Goal: Task Accomplishment & Management: Manage account settings

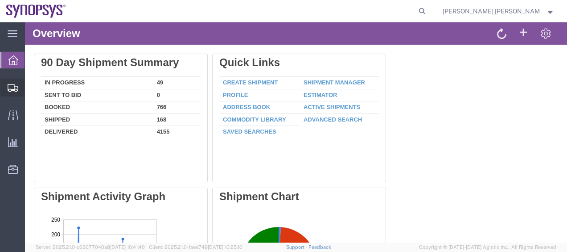
click at [0, 0] on span "Shipment Manager" at bounding box center [0, 0] width 0 height 0
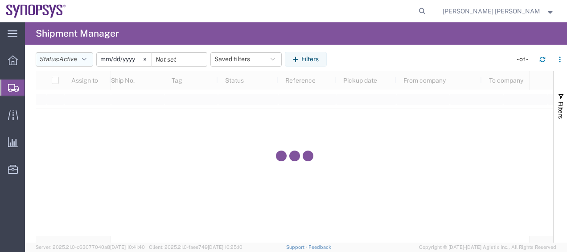
click at [85, 55] on button "Status: Active" at bounding box center [65, 59] width 58 height 14
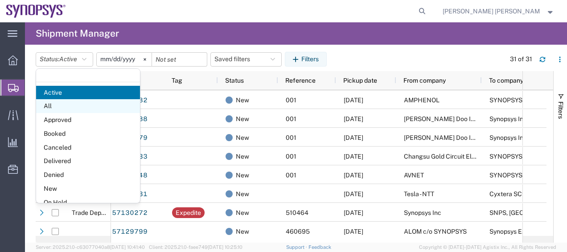
click at [74, 103] on span "All" at bounding box center [88, 106] width 104 height 14
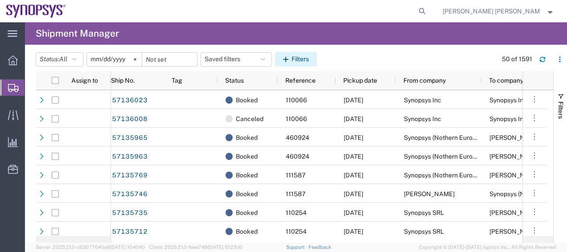
click at [292, 58] on icon "button" at bounding box center [287, 59] width 8 height 6
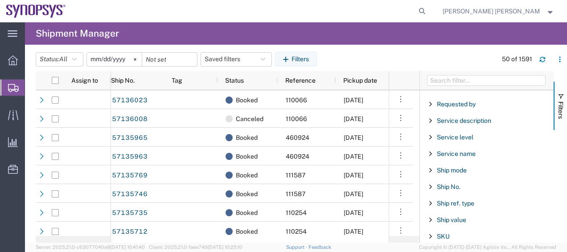
scroll to position [661, 0]
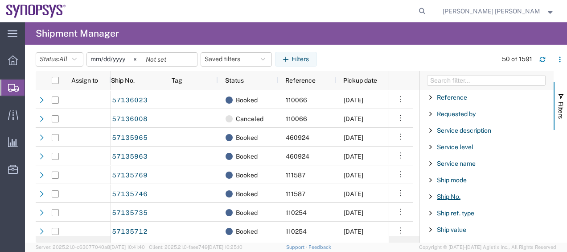
click at [445, 193] on span "Ship No." at bounding box center [449, 196] width 24 height 7
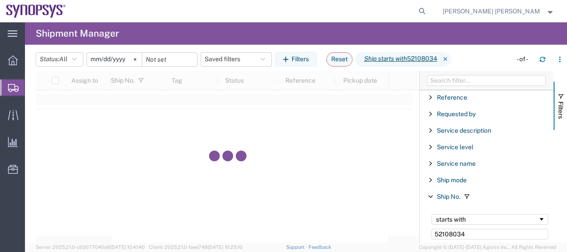
type input "52108034"
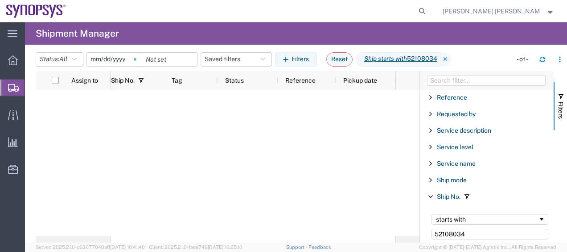
click at [136, 58] on svg-icon at bounding box center [134, 59] width 13 height 13
click at [209, 122] on div at bounding box center [253, 163] width 285 height 146
click at [73, 62] on button "Status: All" at bounding box center [60, 59] width 48 height 14
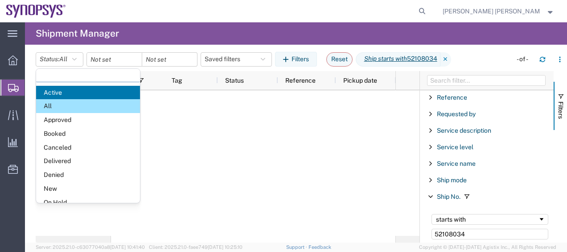
scroll to position [51, 0]
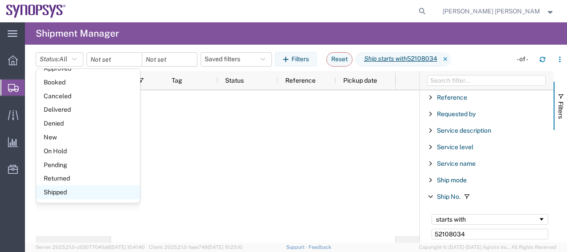
click at [85, 189] on span "Shipped" at bounding box center [88, 192] width 104 height 14
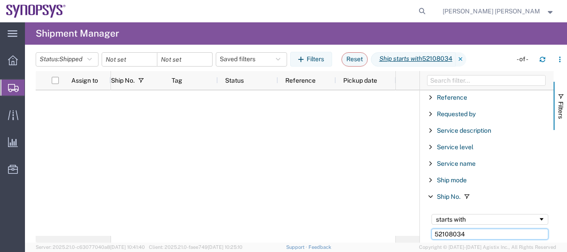
click at [461, 228] on input "52108034" at bounding box center [490, 233] width 117 height 11
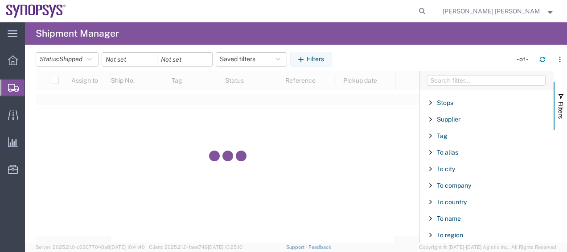
scroll to position [949, 0]
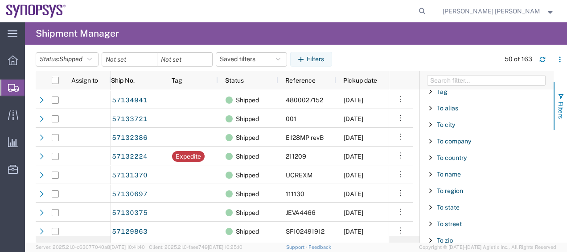
click at [557, 115] on span "Filters" at bounding box center [560, 109] width 7 height 17
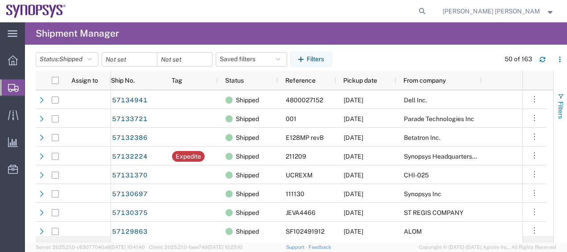
click at [557, 115] on span "Filters" at bounding box center [560, 109] width 7 height 17
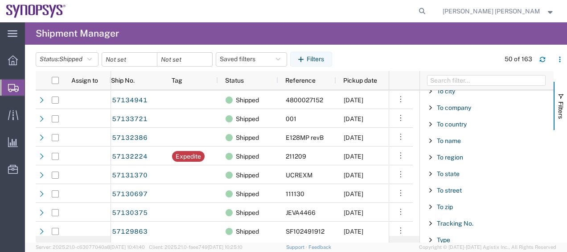
scroll to position [994, 0]
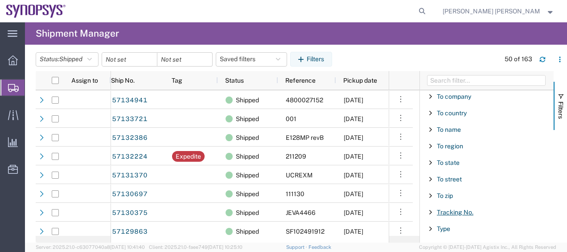
click at [464, 208] on span "Tracking No." at bounding box center [455, 211] width 37 height 7
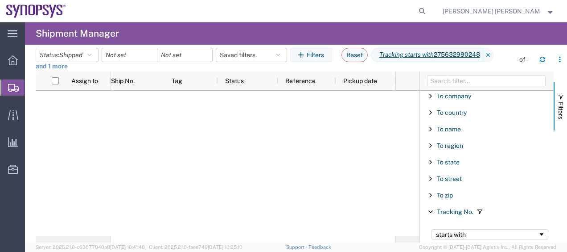
type input "275632990248"
click at [54, 68] on link "and 1 more" at bounding box center [52, 66] width 32 height 9
click at [125, 143] on div at bounding box center [253, 163] width 285 height 145
click at [136, 54] on input "date" at bounding box center [129, 54] width 55 height 13
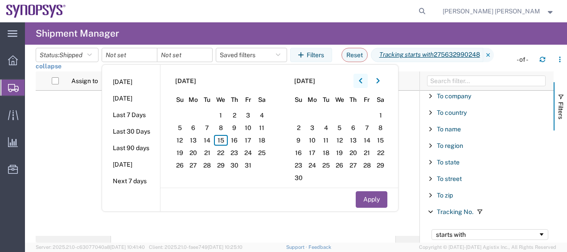
click at [366, 78] on button "button" at bounding box center [361, 81] width 14 height 14
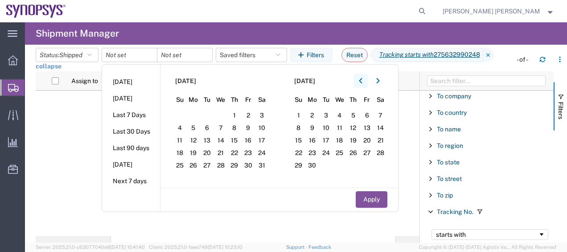
click at [366, 78] on button "button" at bounding box center [361, 81] width 14 height 14
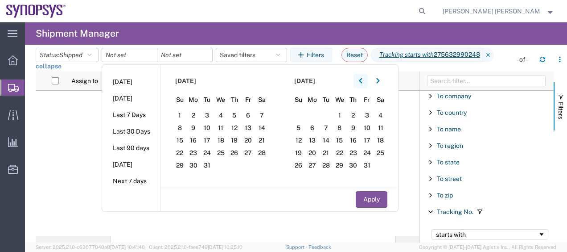
click at [366, 78] on button "button" at bounding box center [361, 81] width 14 height 14
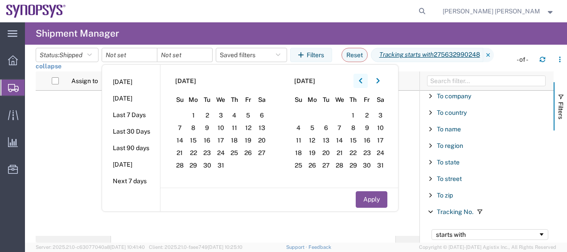
click at [362, 81] on icon "button" at bounding box center [360, 80] width 3 height 5
click at [261, 112] on span "1" at bounding box center [262, 115] width 14 height 11
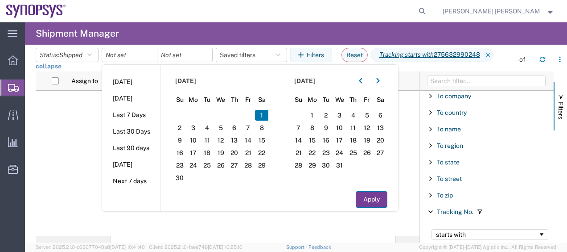
click at [364, 198] on button "Apply" at bounding box center [372, 199] width 32 height 17
type input "[DATE]"
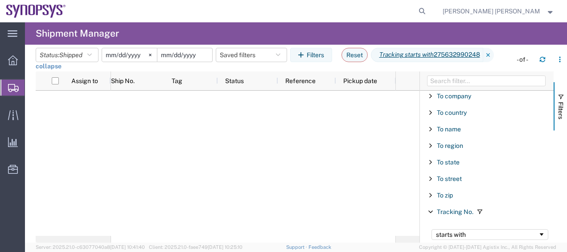
click at [185, 54] on input "date" at bounding box center [184, 54] width 55 height 13
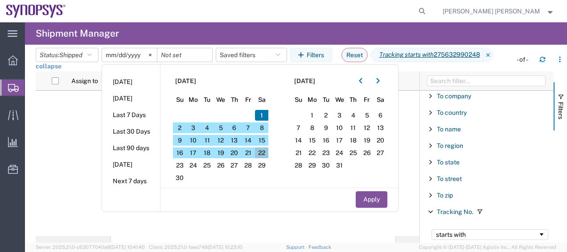
click at [268, 149] on span "22" at bounding box center [262, 152] width 14 height 11
click at [383, 203] on button "Apply" at bounding box center [372, 199] width 32 height 17
type input "[DATE]"
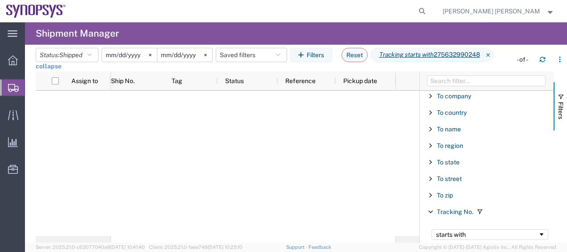
click at [169, 129] on div at bounding box center [253, 163] width 285 height 145
click at [17, 58] on icon at bounding box center [13, 60] width 10 height 10
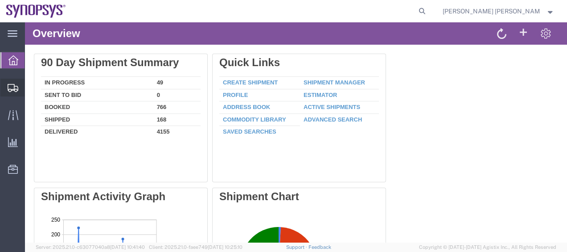
click at [13, 86] on icon at bounding box center [13, 88] width 11 height 8
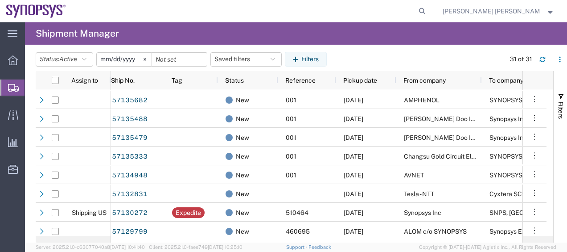
click at [330, 31] on agx-page-header "Shipment Manager" at bounding box center [296, 33] width 542 height 22
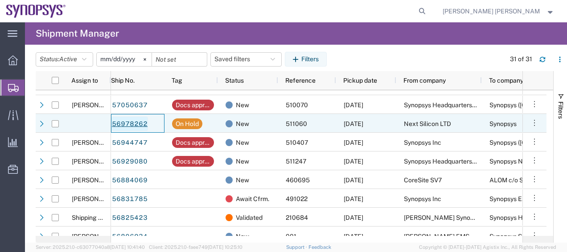
click at [125, 120] on link "56978262" at bounding box center [129, 123] width 37 height 14
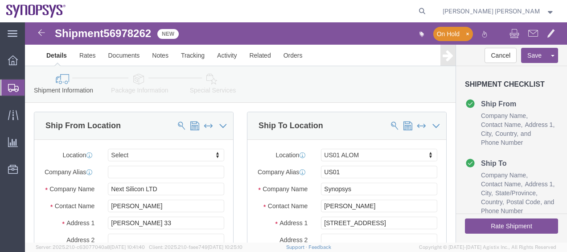
select select
select select "65511"
click link "Special Services"
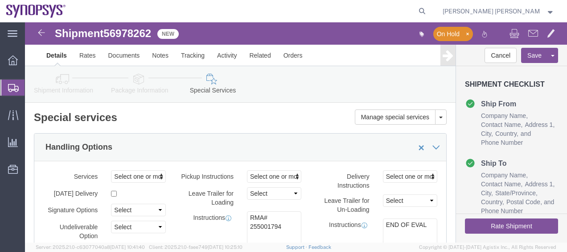
click div "Handling Options"
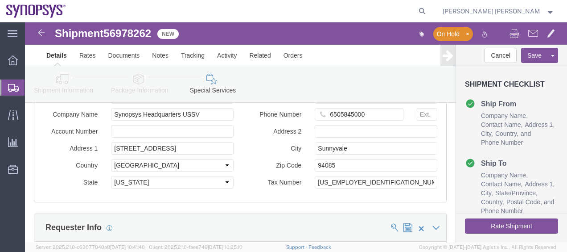
click button "Rate Shipment"
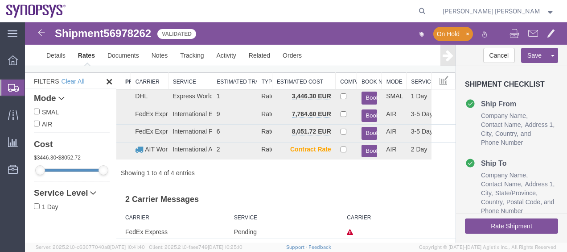
click at [296, 173] on div "Showing 1 to 4 of 4 entries" at bounding box center [285, 172] width 339 height 9
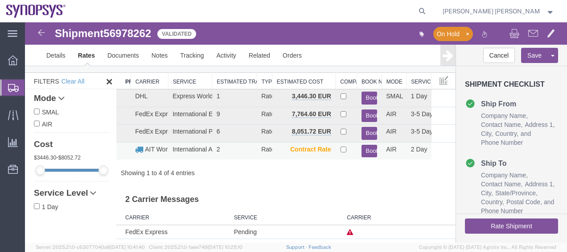
click at [364, 147] on button "Book" at bounding box center [370, 150] width 16 height 13
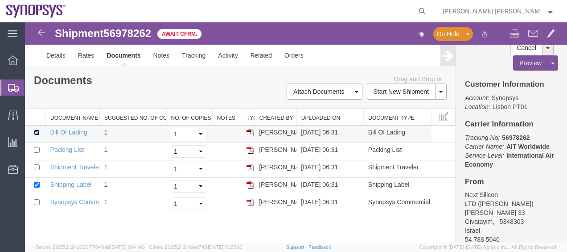
click at [37, 132] on input "checkbox" at bounding box center [37, 132] width 6 height 6
checkbox input "false"
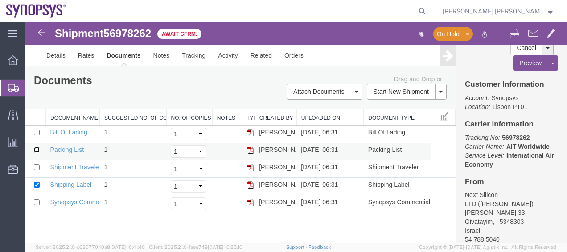
click at [38, 150] on input "checkbox" at bounding box center [37, 150] width 6 height 6
checkbox input "true"
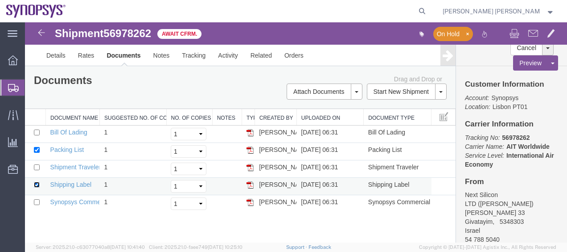
click at [38, 182] on input "checkbox" at bounding box center [37, 185] width 6 height 6
checkbox input "false"
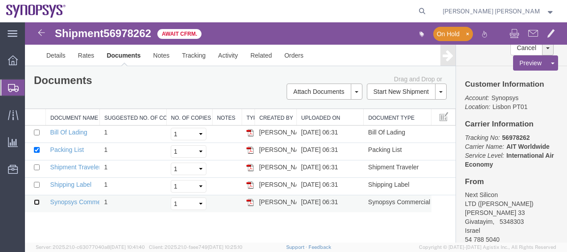
click at [37, 203] on input "checkbox" at bounding box center [37, 202] width 6 height 6
checkbox input "true"
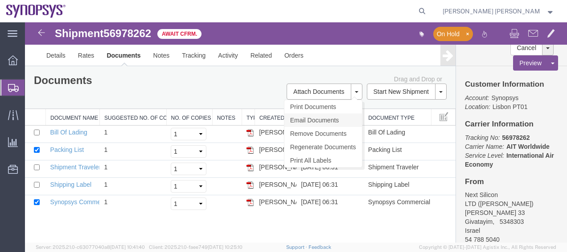
click at [348, 120] on link "Email Documents" at bounding box center [324, 119] width 78 height 13
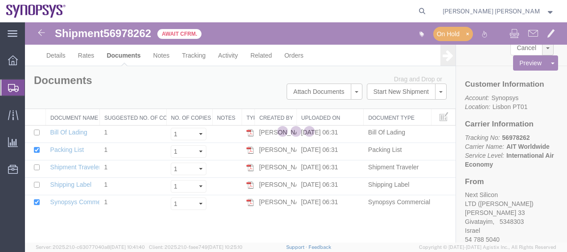
checkbox input "true"
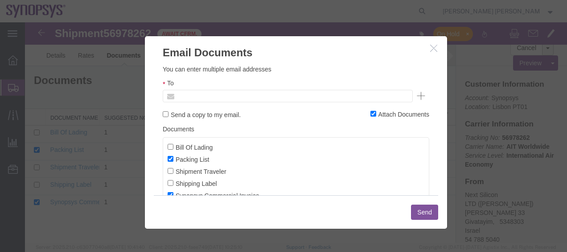
click at [239, 96] on input "text" at bounding box center [227, 96] width 104 height 12
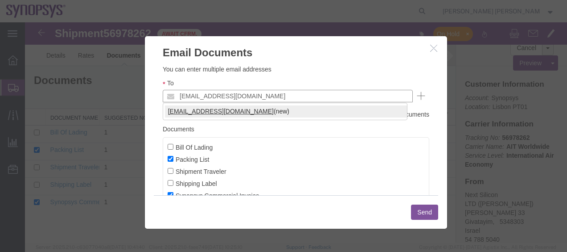
type input "[EMAIL_ADDRESS][DOMAIN_NAME]"
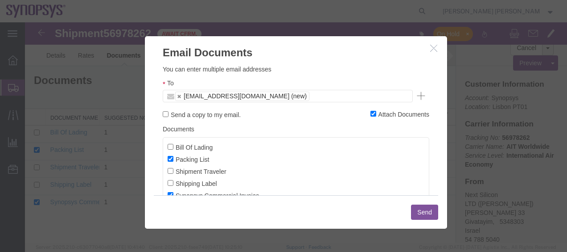
click at [431, 215] on button "Send" at bounding box center [424, 211] width 27 height 15
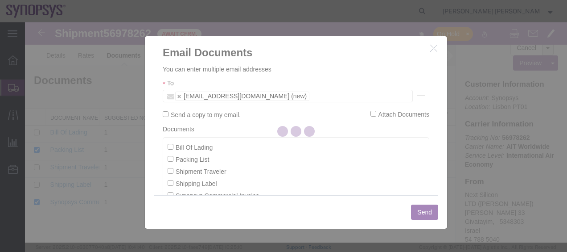
checkbox input "false"
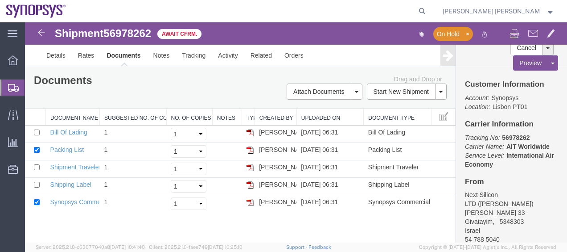
click at [514, 135] on b "56978262" at bounding box center [516, 137] width 28 height 7
click at [520, 117] on div "Customer Information Account: Synopsys Location: [GEOGRAPHIC_DATA] PT01 Carrier…" at bounding box center [511, 154] width 111 height 176
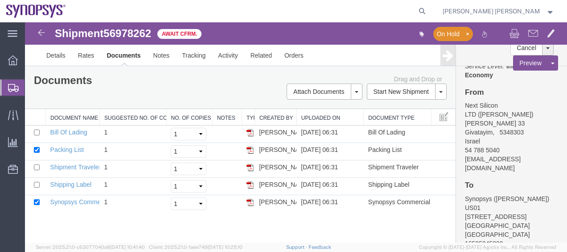
scroll to position [125, 0]
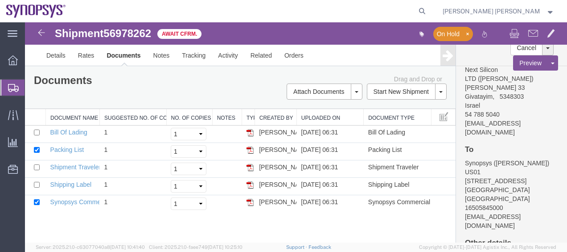
click at [140, 34] on span "56978262" at bounding box center [127, 33] width 48 height 12
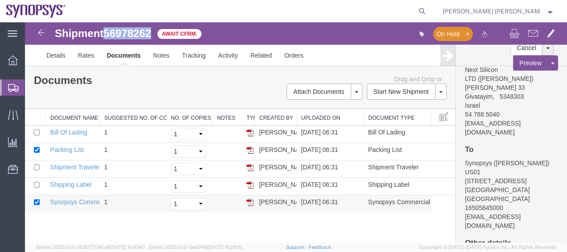
copy span "56978262"
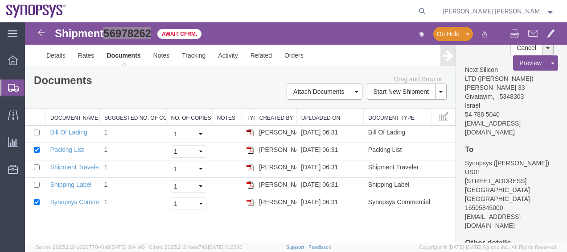
click at [0, 0] on span "Shipment Manager" at bounding box center [0, 0] width 0 height 0
